Goal: Task Accomplishment & Management: Manage account settings

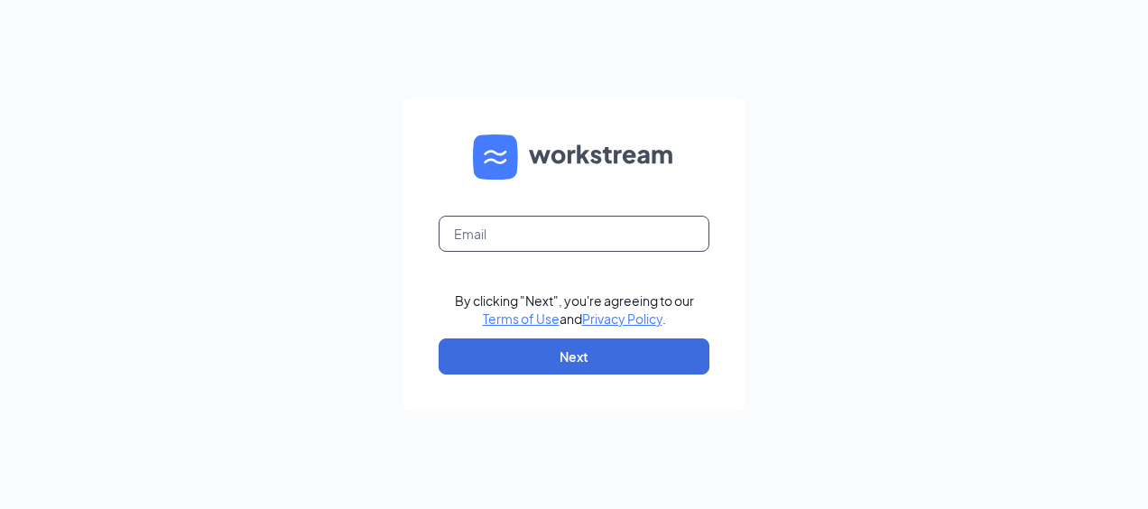
click at [518, 219] on input "text" at bounding box center [574, 234] width 271 height 36
type input "cfawinder.hiring@gmail.com"
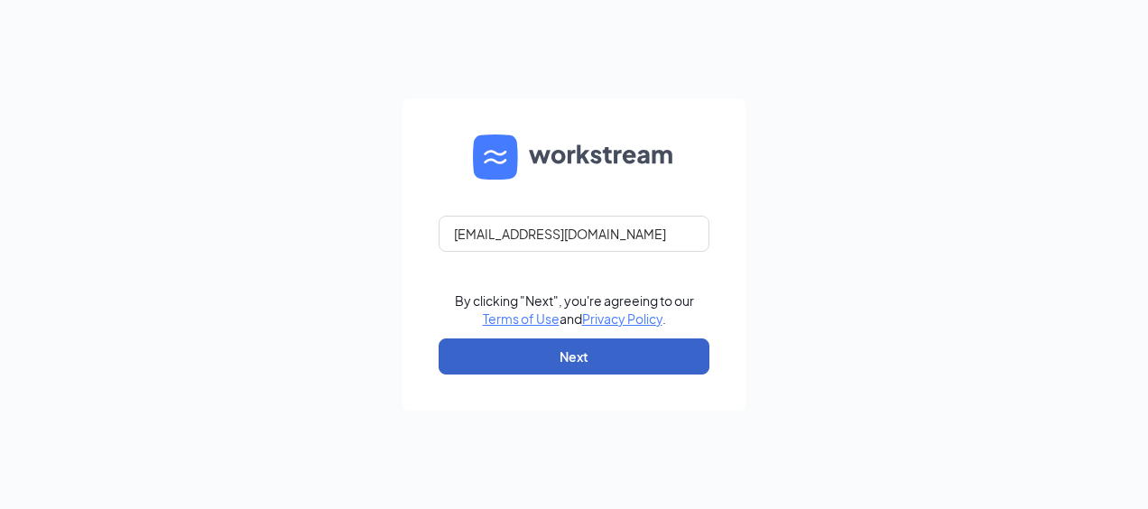
click at [554, 341] on button "Next" at bounding box center [574, 356] width 271 height 36
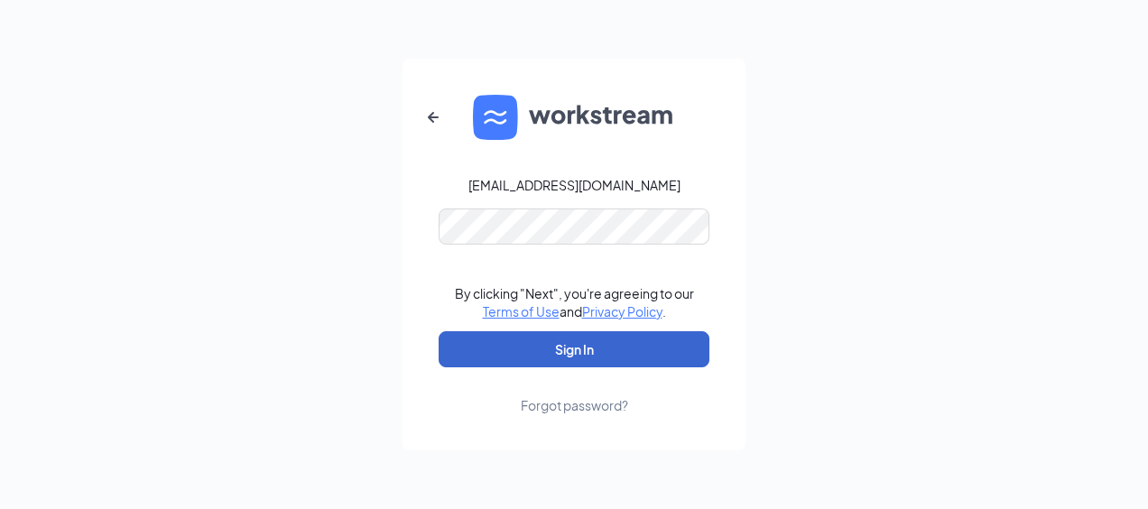
click at [611, 348] on button "Sign In" at bounding box center [574, 349] width 271 height 36
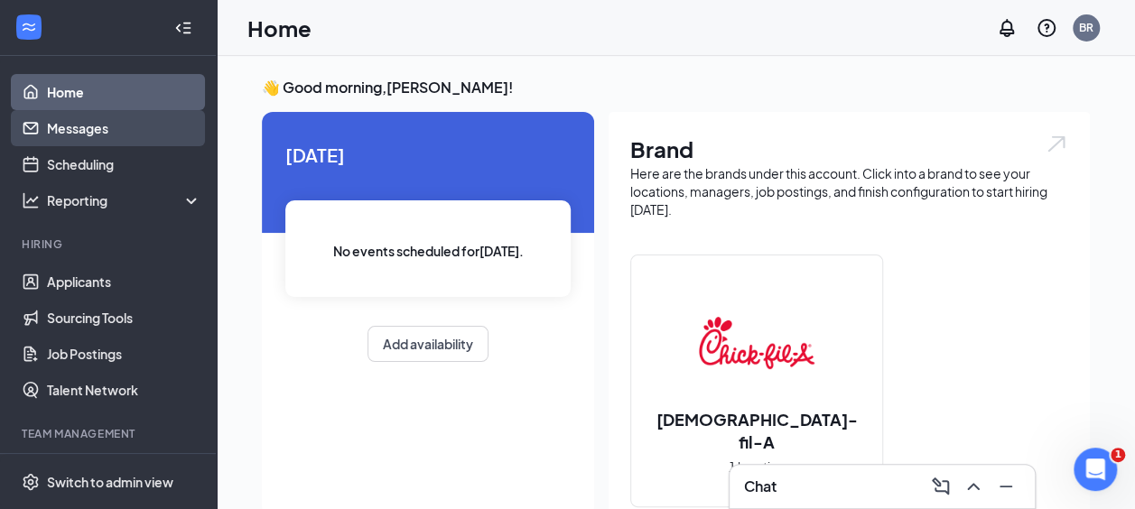
click at [131, 123] on link "Messages" at bounding box center [124, 128] width 154 height 36
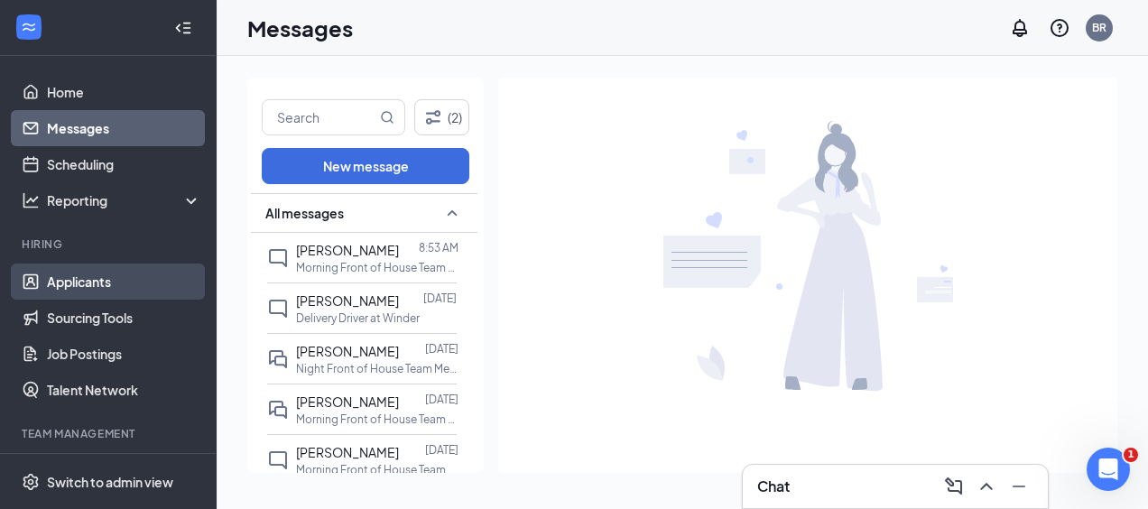
click at [97, 274] on link "Applicants" at bounding box center [124, 282] width 154 height 36
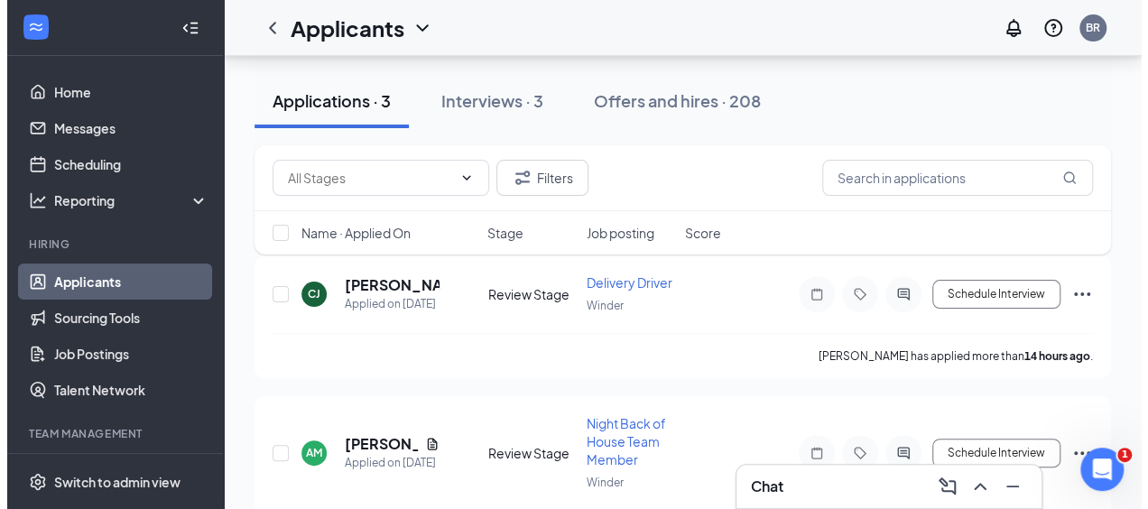
scroll to position [87, 0]
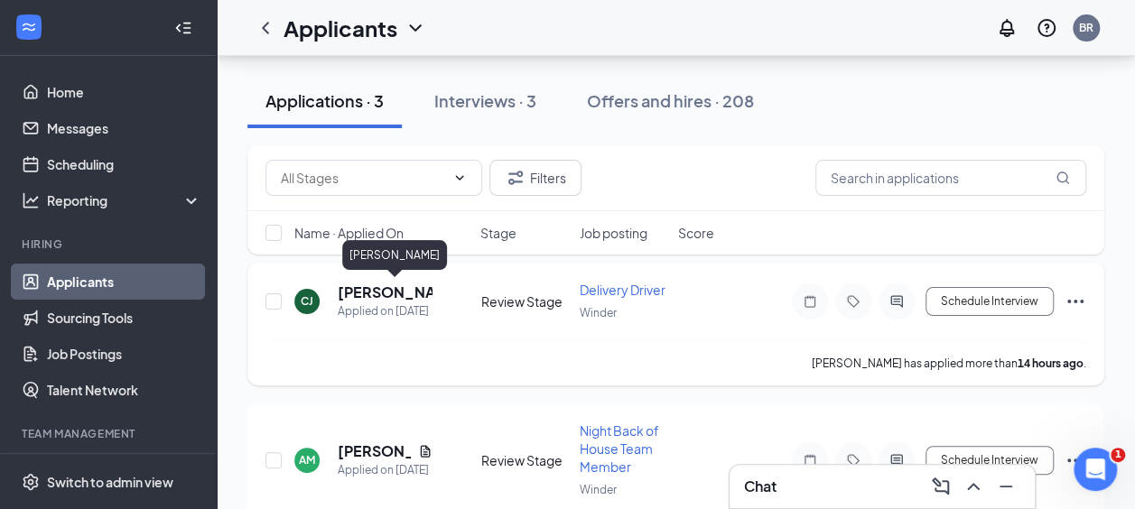
click at [364, 285] on h5 "[PERSON_NAME]" at bounding box center [385, 293] width 95 height 20
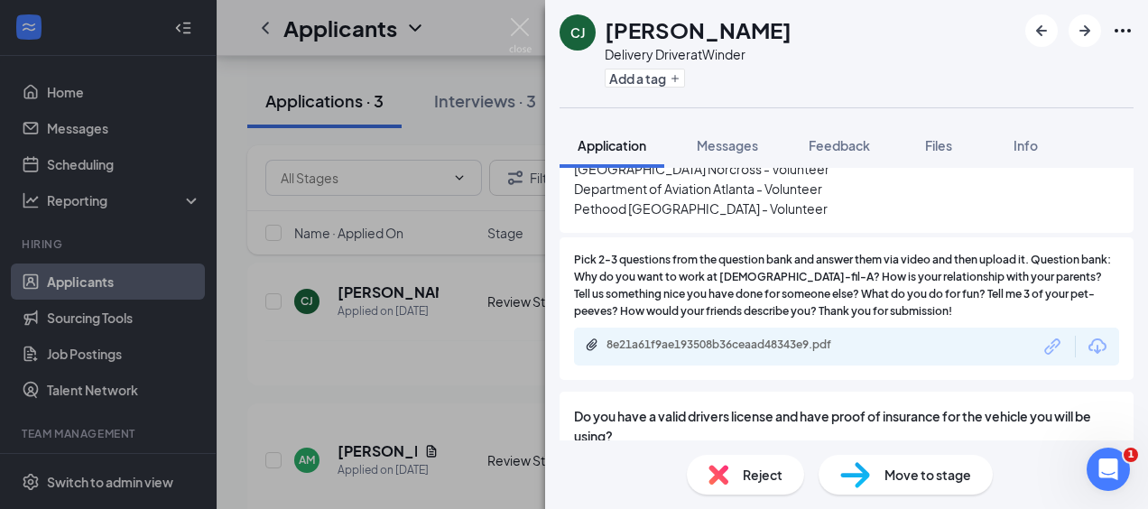
scroll to position [727, 0]
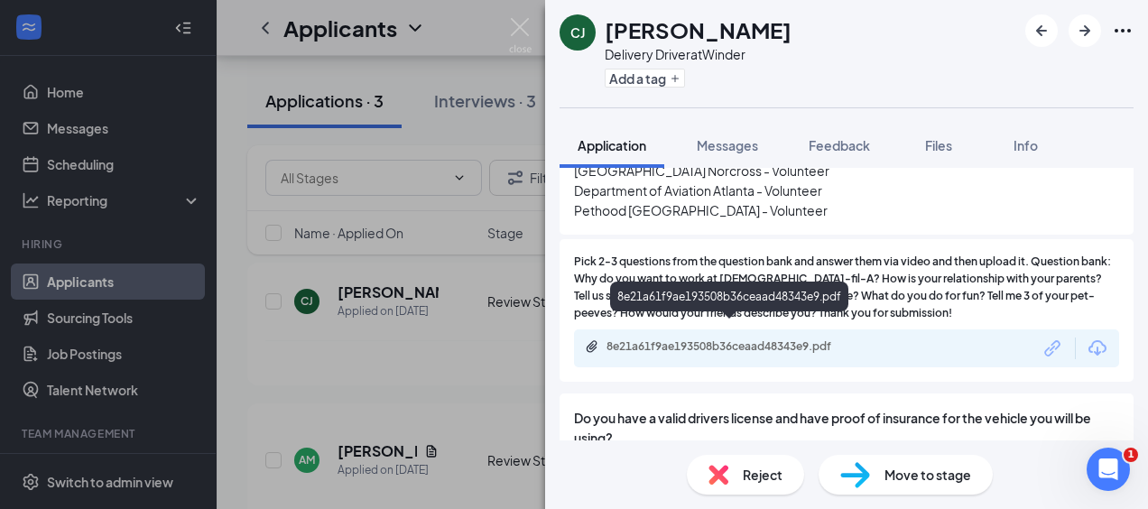
click at [745, 339] on div "8e21a61f9ae193508b36ceaad48343e9.pdf" at bounding box center [733, 346] width 253 height 14
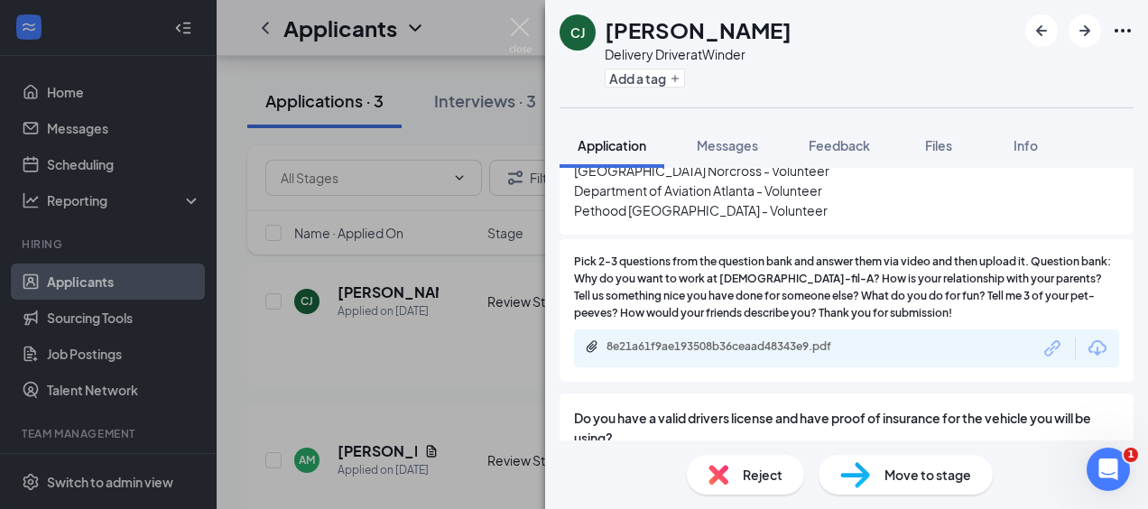
click at [765, 475] on span "Reject" at bounding box center [763, 475] width 40 height 20
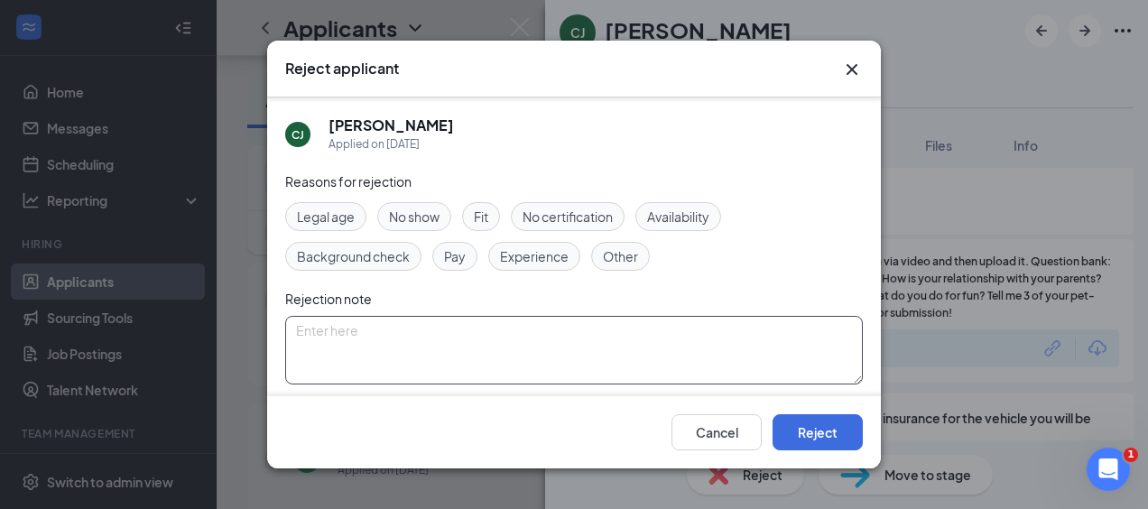
scroll to position [137, 0]
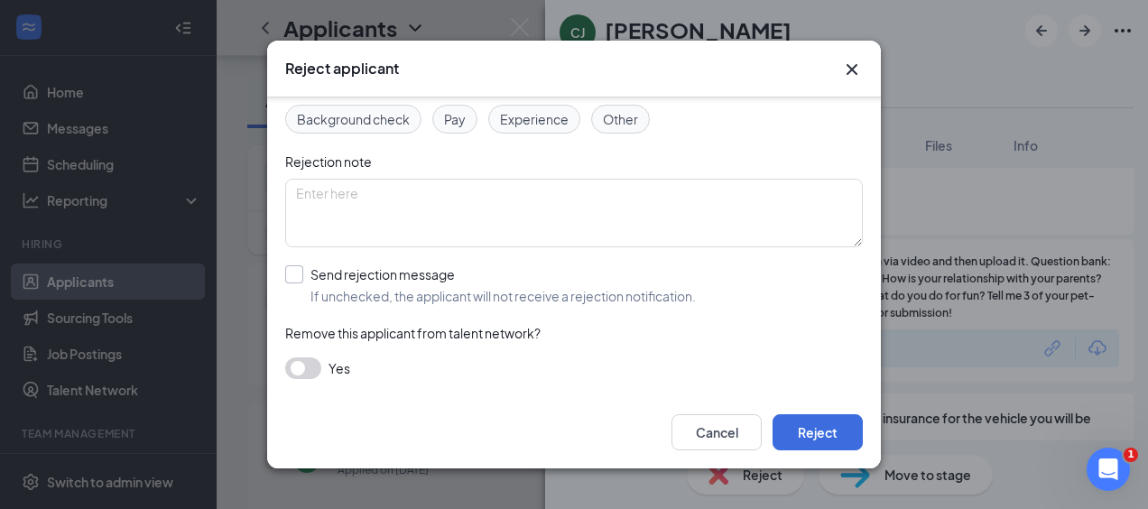
click at [404, 271] on input "Send rejection message If unchecked, the applicant will not receive a rejection…" at bounding box center [490, 285] width 411 height 40
checkbox input "true"
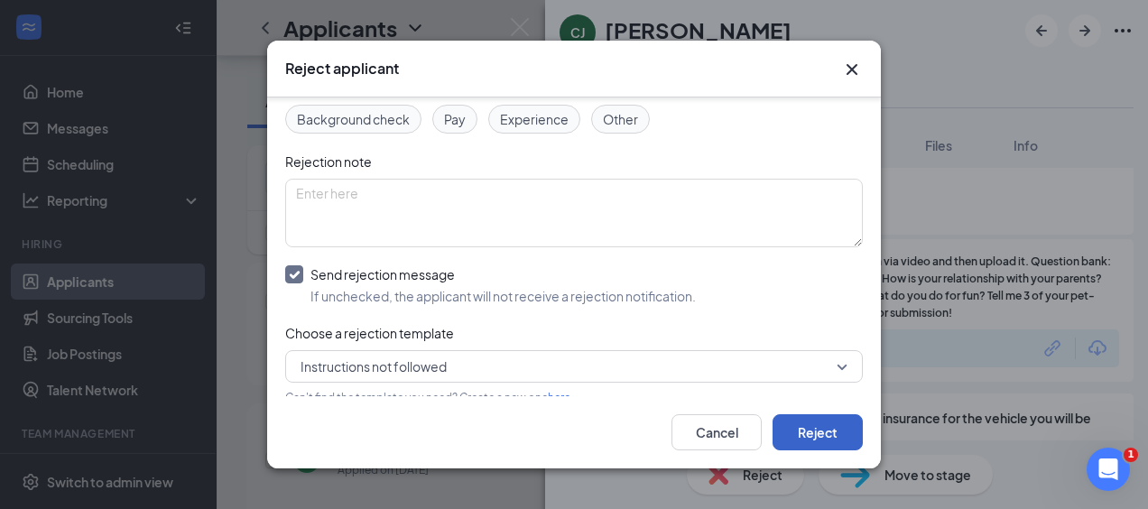
click at [843, 421] on button "Reject" at bounding box center [818, 432] width 90 height 36
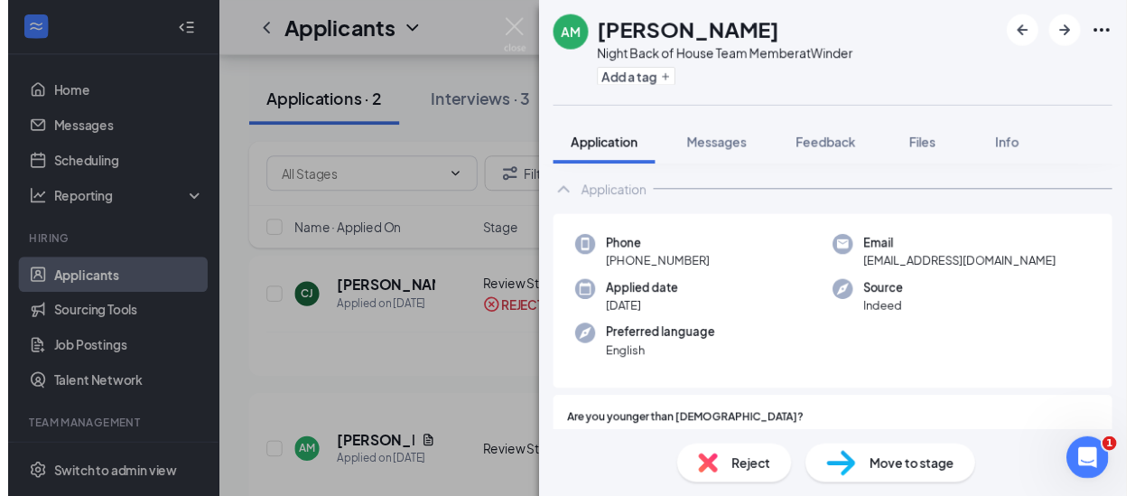
scroll to position [80, 0]
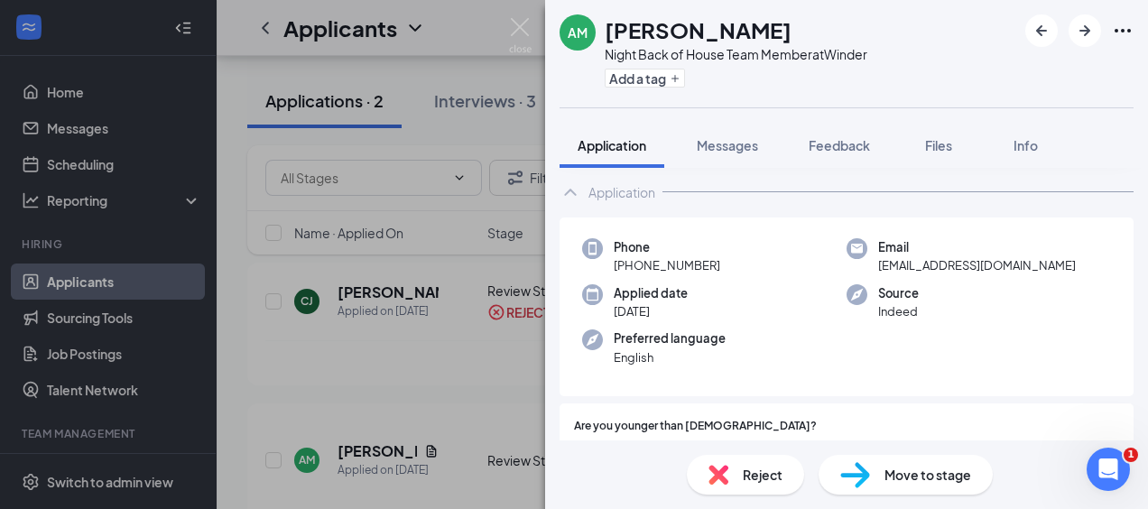
click at [450, 378] on div "AM [PERSON_NAME] Night Back of House Team Member at Winder Add a tag Applicatio…" at bounding box center [574, 254] width 1148 height 509
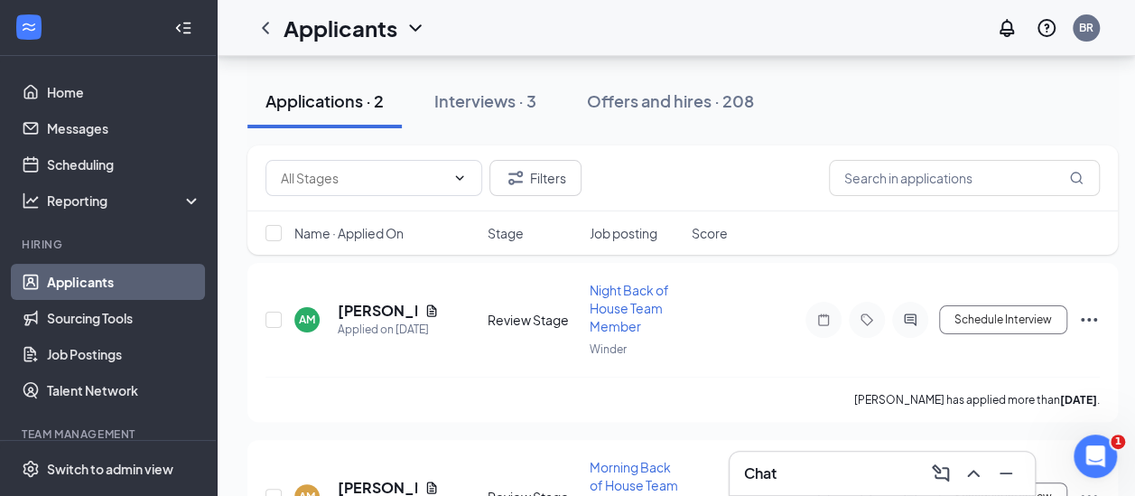
scroll to position [208, 0]
